Goal: Task Accomplishment & Management: Use online tool/utility

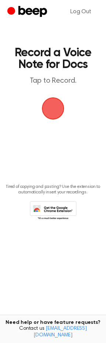
click at [38, 101] on span "button" at bounding box center [53, 108] width 31 height 31
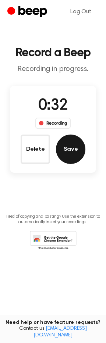
click at [70, 151] on button "Save" at bounding box center [70, 149] width 29 height 29
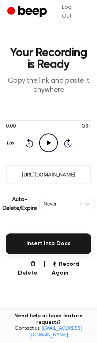
drag, startPoint x: 86, startPoint y: 172, endPoint x: 11, endPoint y: 178, distance: 74.9
click at [11, 178] on input "[URL][DOMAIN_NAME]" at bounding box center [49, 175] width 86 height 18
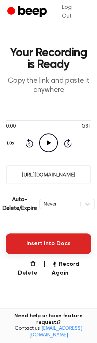
click at [45, 242] on button "Insert into Docs" at bounding box center [49, 244] width 86 height 21
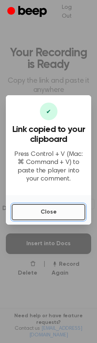
click at [34, 210] on button "Close" at bounding box center [49, 212] width 74 height 16
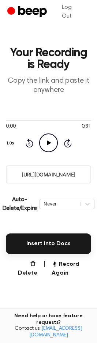
drag, startPoint x: 50, startPoint y: 186, endPoint x: 47, endPoint y: 196, distance: 9.8
click at [47, 196] on main "Your Recording is Ready Copy the link and paste it anywhere 0:00 0:31 Your brow…" at bounding box center [48, 191] width 97 height 382
click at [55, 269] on button "Record Again" at bounding box center [72, 269] width 40 height 18
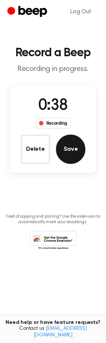
click at [73, 143] on button "Save" at bounding box center [70, 149] width 29 height 29
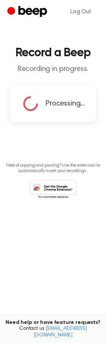
copy div "e"
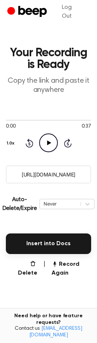
drag, startPoint x: 19, startPoint y: 175, endPoint x: 89, endPoint y: 178, distance: 70.6
click at [89, 178] on input "[URL][DOMAIN_NAME]" at bounding box center [49, 175] width 86 height 18
click at [65, 267] on button "Record Again" at bounding box center [72, 269] width 40 height 18
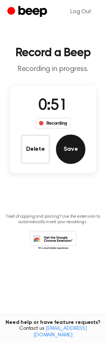
click at [79, 145] on button "Save" at bounding box center [70, 149] width 29 height 29
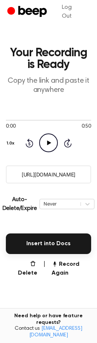
drag, startPoint x: 89, startPoint y: 171, endPoint x: 10, endPoint y: 170, distance: 78.7
click at [10, 170] on input "[URL][DOMAIN_NAME]" at bounding box center [49, 175] width 86 height 18
click at [66, 267] on button "Record Again" at bounding box center [72, 269] width 40 height 18
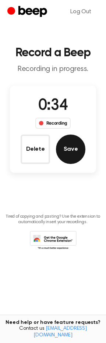
click at [76, 151] on button "Save" at bounding box center [70, 149] width 29 height 29
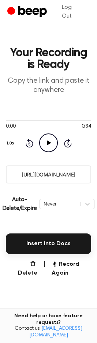
drag, startPoint x: 82, startPoint y: 173, endPoint x: 4, endPoint y: 174, distance: 78.4
click at [4, 174] on main "Your Recording is Ready Copy the link and paste it anywhere 0:00 0:34 Your brow…" at bounding box center [48, 191] width 97 height 382
click at [67, 269] on button "Record Again" at bounding box center [72, 269] width 40 height 18
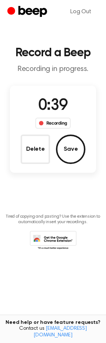
drag, startPoint x: 69, startPoint y: 147, endPoint x: 68, endPoint y: 139, distance: 8.1
click at [69, 144] on button "Save" at bounding box center [70, 149] width 29 height 29
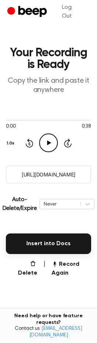
drag, startPoint x: 82, startPoint y: 173, endPoint x: -8, endPoint y: 179, distance: 91.0
click at [0, 179] on html "Log Out Your Recording is Ready Copy the link and paste it anywhere 0:00 0:38 Y…" at bounding box center [48, 203] width 97 height 406
click at [54, 255] on main "Your Recording is Ready Copy the link and paste it anywhere 0:00 0:38 Your brow…" at bounding box center [48, 191] width 97 height 382
click at [69, 74] on header "Your Recording is Ready Copy the link and paste it anywhere" at bounding box center [49, 71] width 86 height 48
click at [56, 86] on p "Copy the link and paste it anywhere" at bounding box center [49, 86] width 86 height 18
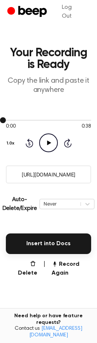
click at [58, 120] on div at bounding box center [49, 120] width 86 height 6
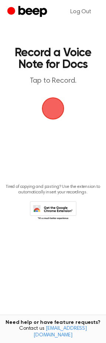
click at [53, 101] on span "button" at bounding box center [53, 108] width 21 height 21
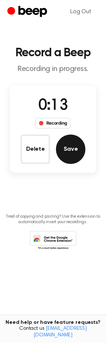
click at [79, 151] on button "Save" at bounding box center [70, 149] width 29 height 29
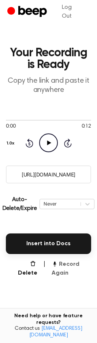
click at [67, 269] on button "Record Again" at bounding box center [72, 269] width 40 height 18
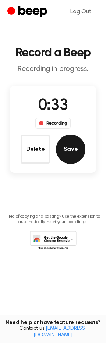
click at [74, 162] on button "Save" at bounding box center [70, 149] width 29 height 29
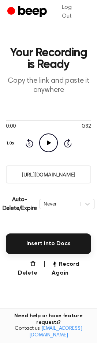
click at [13, 175] on input "https://beep.audio/epepV6K" at bounding box center [49, 175] width 86 height 18
click at [61, 275] on button "Record Again" at bounding box center [72, 269] width 40 height 18
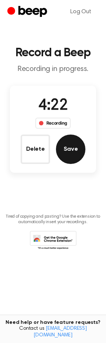
click at [71, 149] on button "Save" at bounding box center [70, 149] width 29 height 29
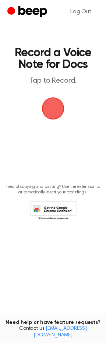
click at [51, 116] on span "button" at bounding box center [53, 108] width 21 height 21
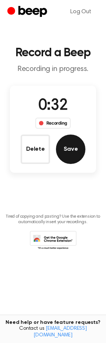
click at [79, 139] on button "Save" at bounding box center [70, 149] width 29 height 29
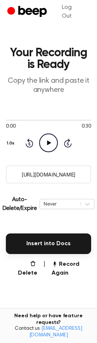
drag, startPoint x: 83, startPoint y: 173, endPoint x: 18, endPoint y: 178, distance: 65.3
click at [6, 177] on input "[URL][DOMAIN_NAME]" at bounding box center [49, 175] width 86 height 18
click at [65, 270] on button "Record Again" at bounding box center [72, 269] width 40 height 18
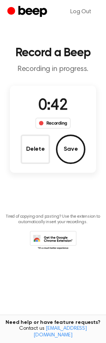
click at [93, 142] on div "0:42 Recording Delete Save" at bounding box center [53, 130] width 86 height 70
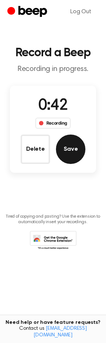
click at [73, 151] on button "Save" at bounding box center [70, 149] width 29 height 29
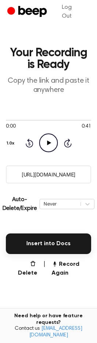
drag, startPoint x: 83, startPoint y: 173, endPoint x: 8, endPoint y: 173, distance: 75.0
click at [8, 173] on input "https://beep.audio/Qx9AuAQ" at bounding box center [49, 175] width 86 height 18
